Goal: Information Seeking & Learning: Learn about a topic

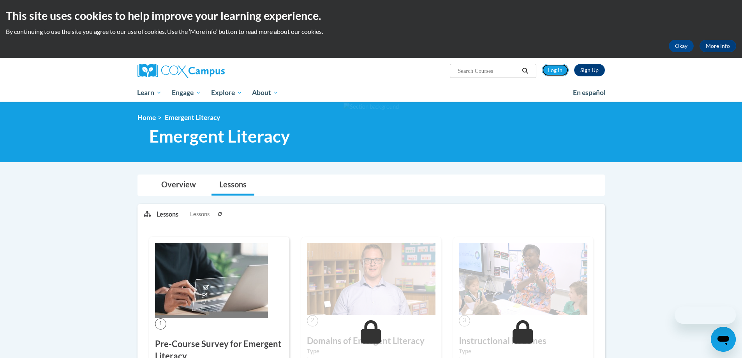
click at [548, 70] on link "Log In" at bounding box center [555, 70] width 27 height 12
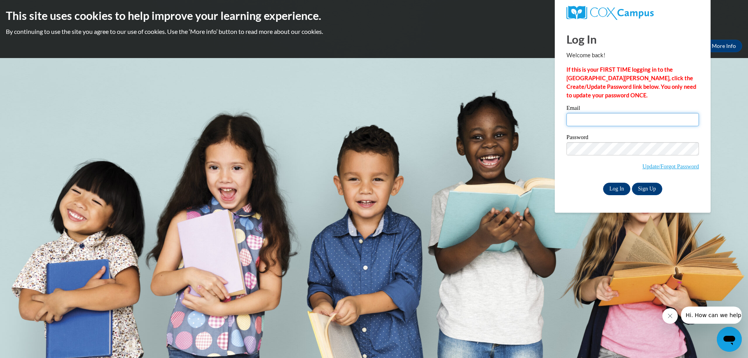
type input "[PERSON_NAME][EMAIL_ADDRESS][DOMAIN_NAME]"
click at [619, 187] on input "Log In" at bounding box center [616, 189] width 27 height 12
click at [618, 188] on input "Log In" at bounding box center [616, 189] width 27 height 12
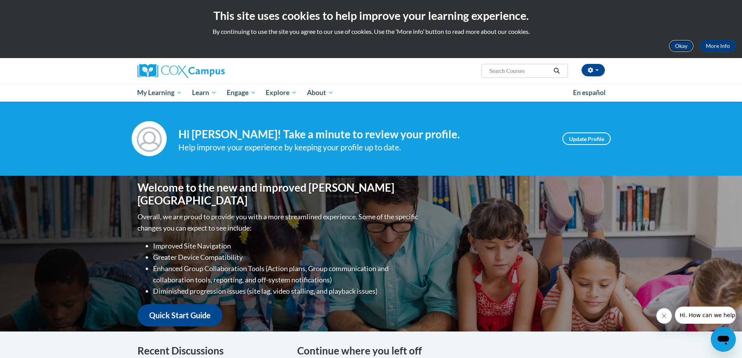
click at [677, 48] on button "Okay" at bounding box center [681, 46] width 25 height 12
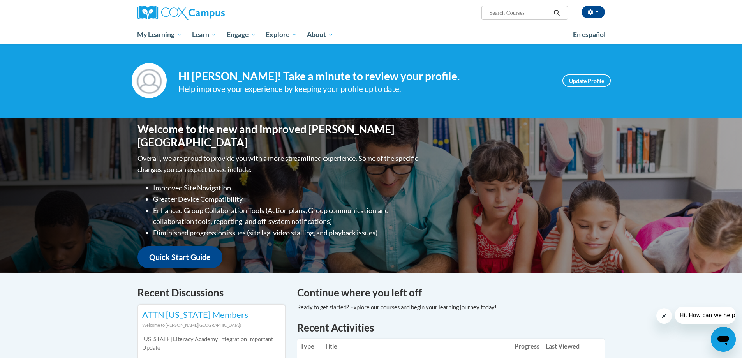
scroll to position [234, 0]
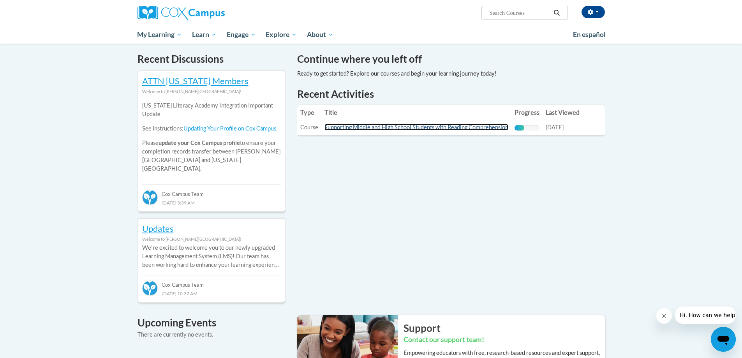
click at [403, 126] on link "Supporting Middle and High School Students with Reading Comprehension" at bounding box center [417, 127] width 184 height 7
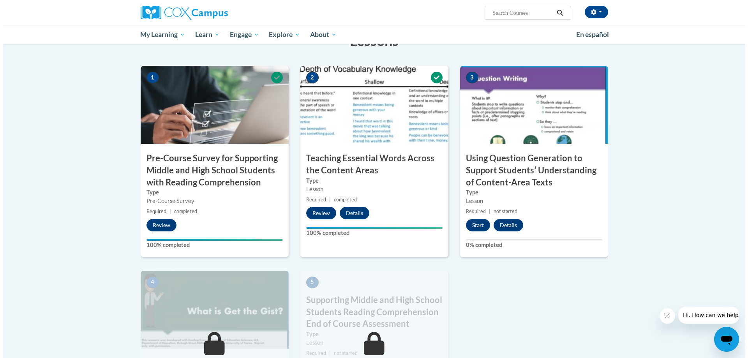
scroll to position [273, 0]
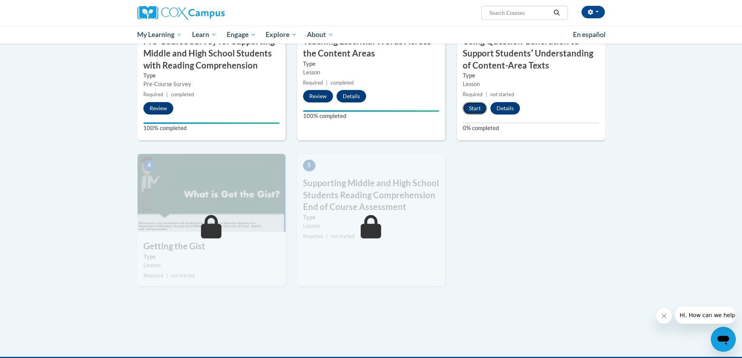
click at [478, 108] on button "Start" at bounding box center [475, 108] width 24 height 12
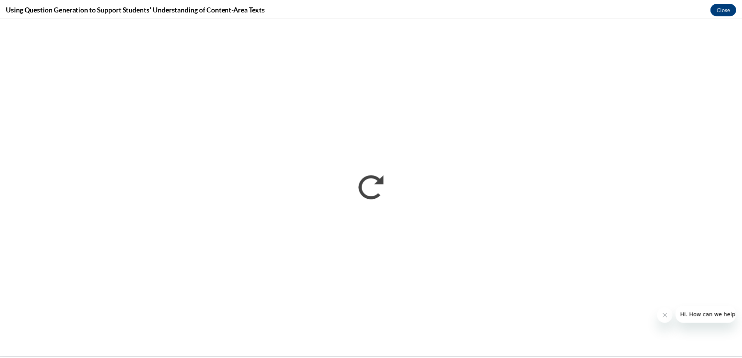
scroll to position [0, 0]
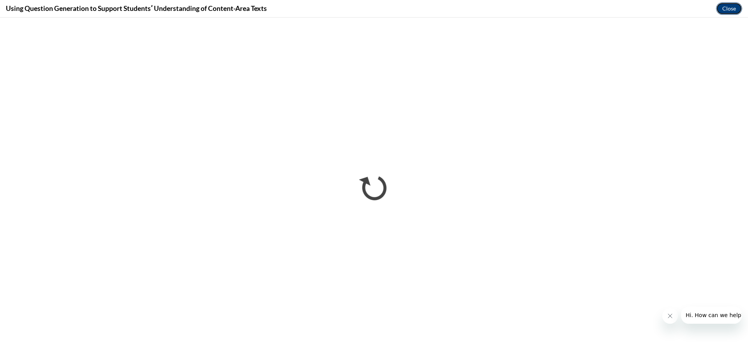
click at [729, 12] on button "Close" at bounding box center [729, 8] width 26 height 12
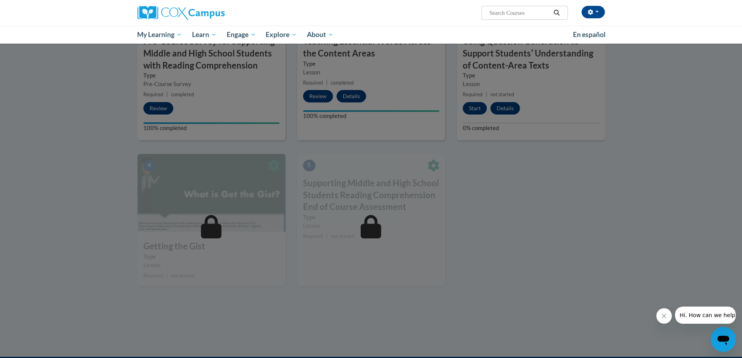
click at [596, 12] on div at bounding box center [372, 23] width 468 height 148
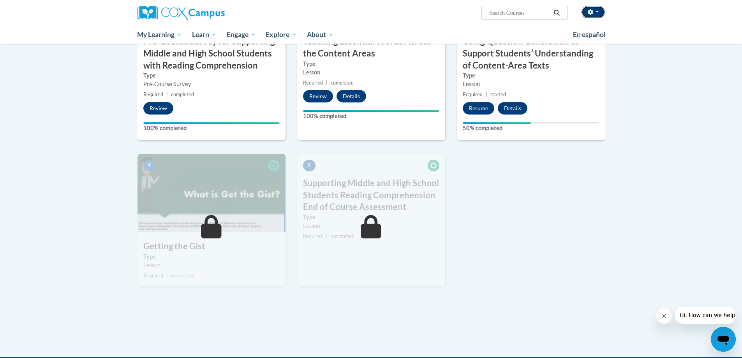
click at [595, 14] on button "button" at bounding box center [593, 12] width 23 height 12
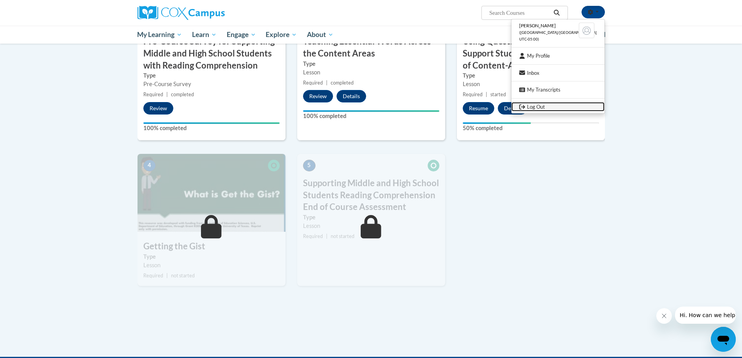
click at [543, 104] on link "Log Out" at bounding box center [558, 107] width 93 height 10
